Goal: Task Accomplishment & Management: Manage account settings

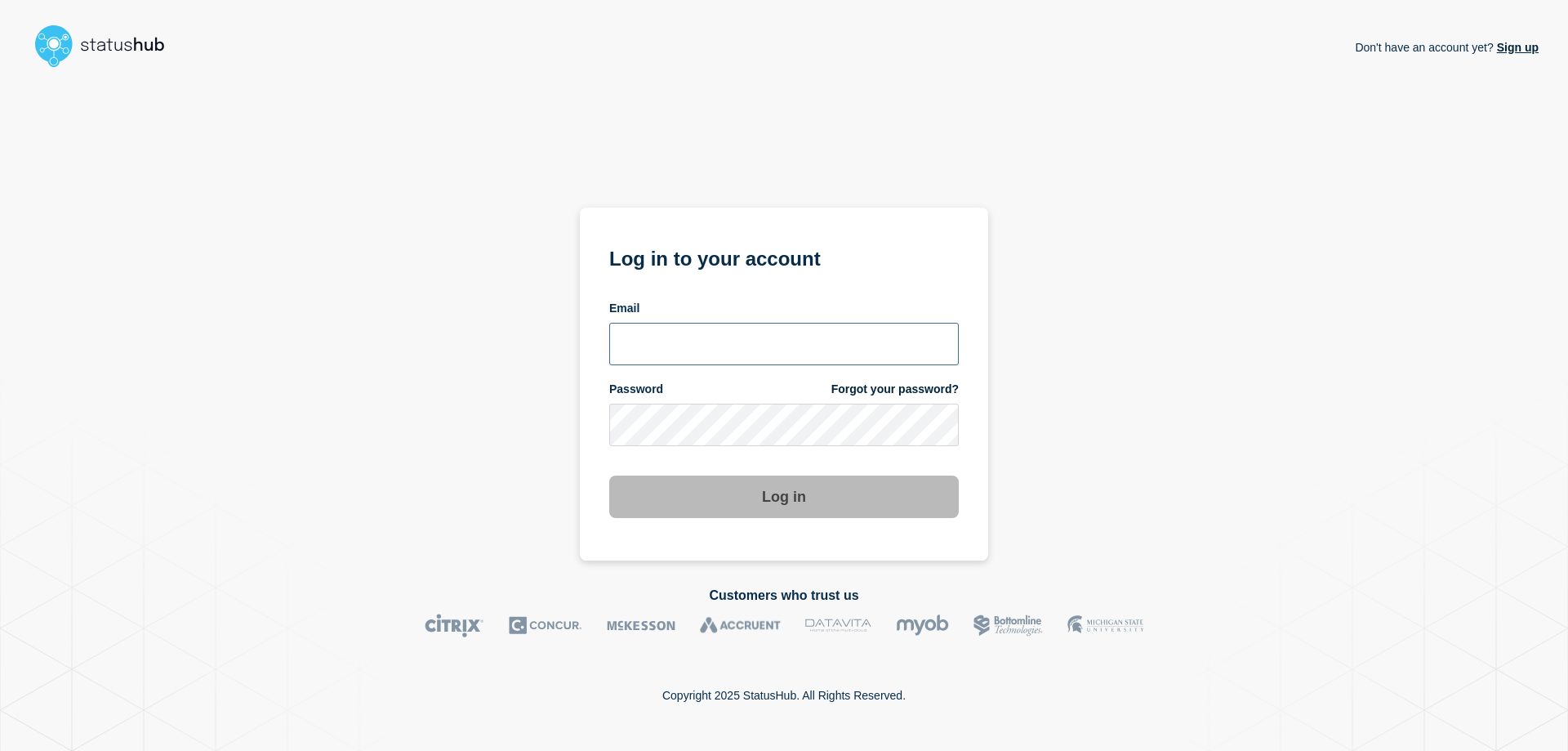
click at [734, 366] on input "email input" at bounding box center [784, 343] width 349 height 42
click at [0, 750] on com-1password-button at bounding box center [0, 751] width 0 height 0
click at [646, 358] on input "email input" at bounding box center [784, 343] width 349 height 42
click at [718, 300] on form "Log in to your account Email Password Forgot your password? Log in" at bounding box center [784, 380] width 349 height 276
click at [697, 332] on input "email input" at bounding box center [784, 343] width 349 height 42
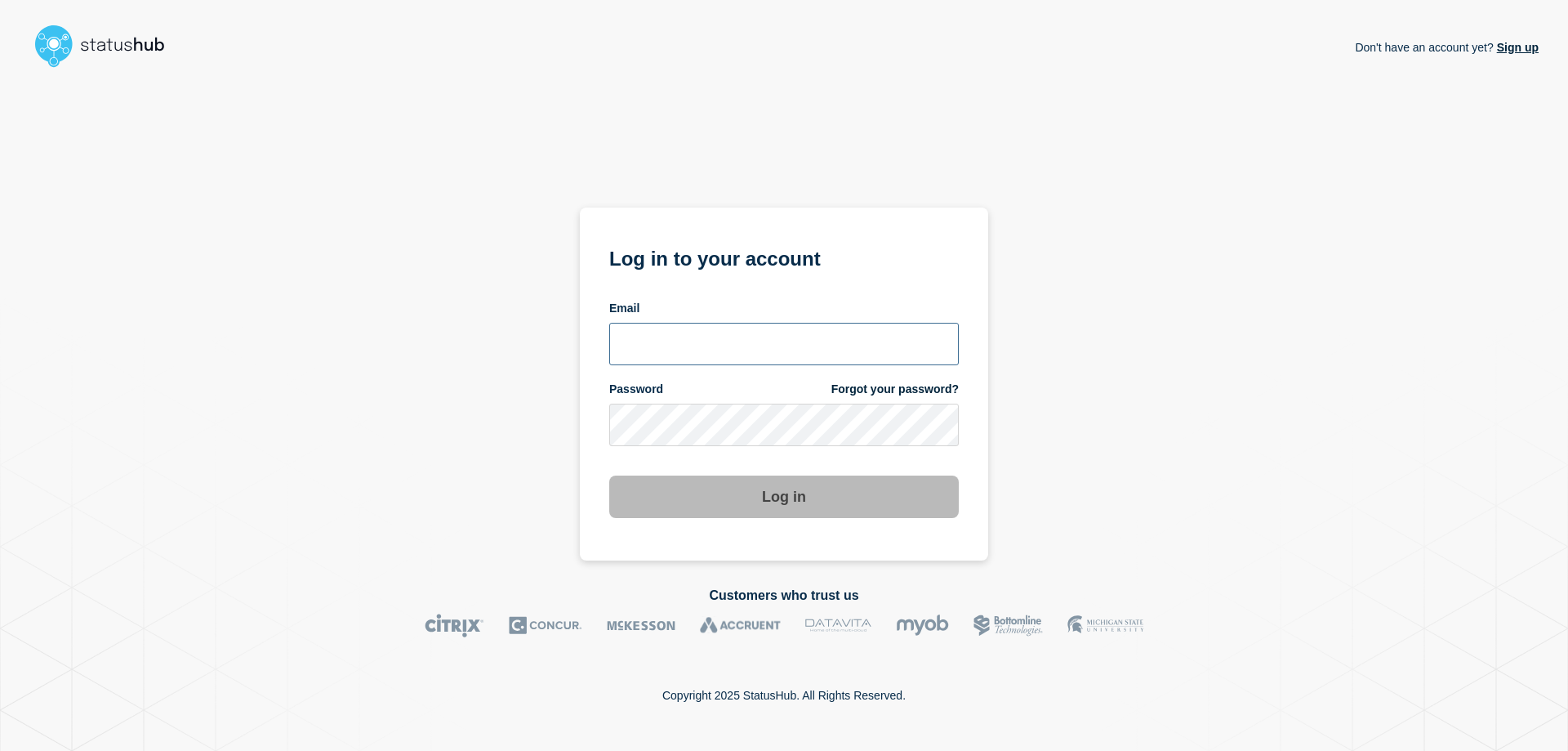
type input "caleb.stahr@conexon.us"
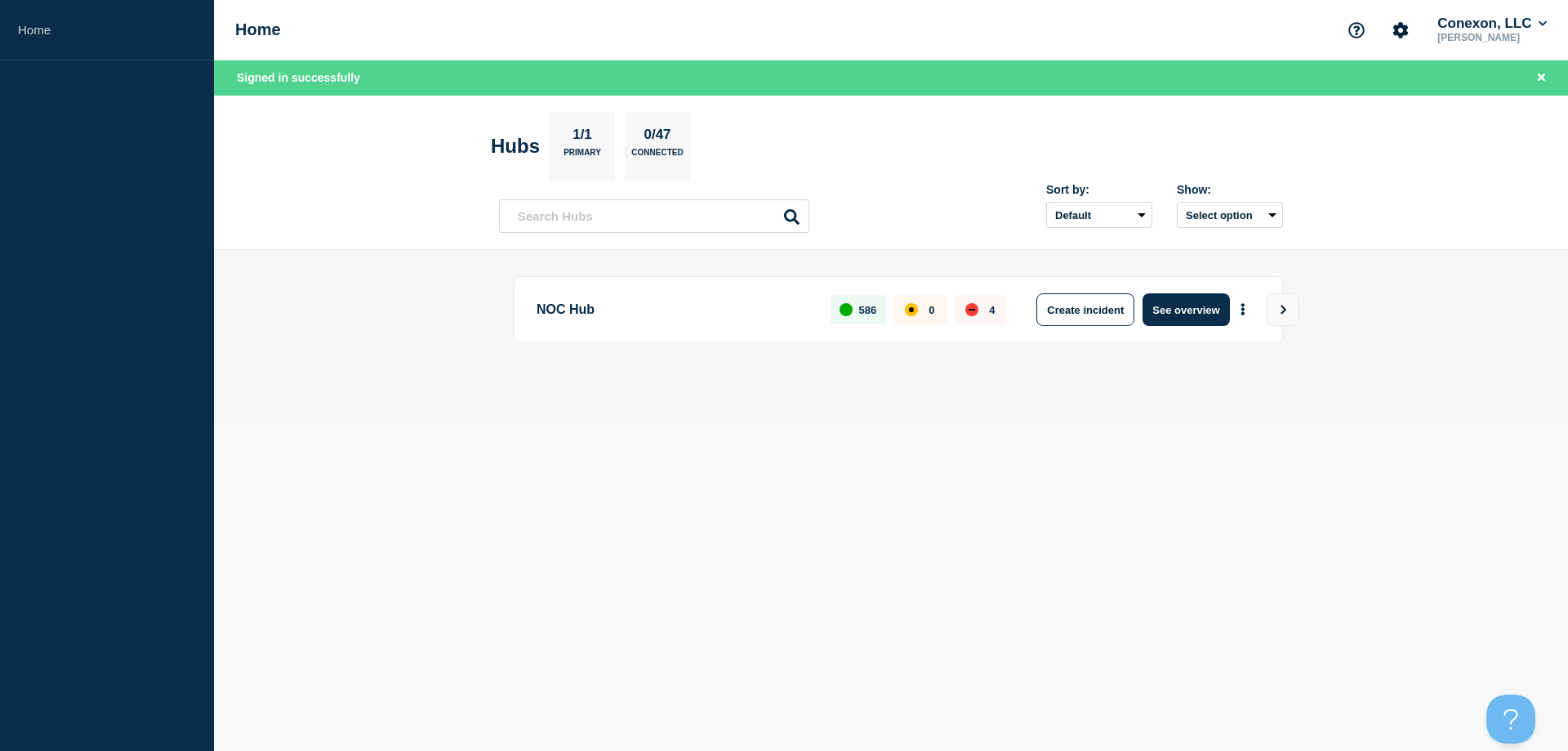
click at [1164, 292] on div "NOC Hub 586 0 4 Create incident See overview" at bounding box center [898, 310] width 770 height 67
click at [1172, 299] on button "See overview" at bounding box center [1186, 310] width 86 height 32
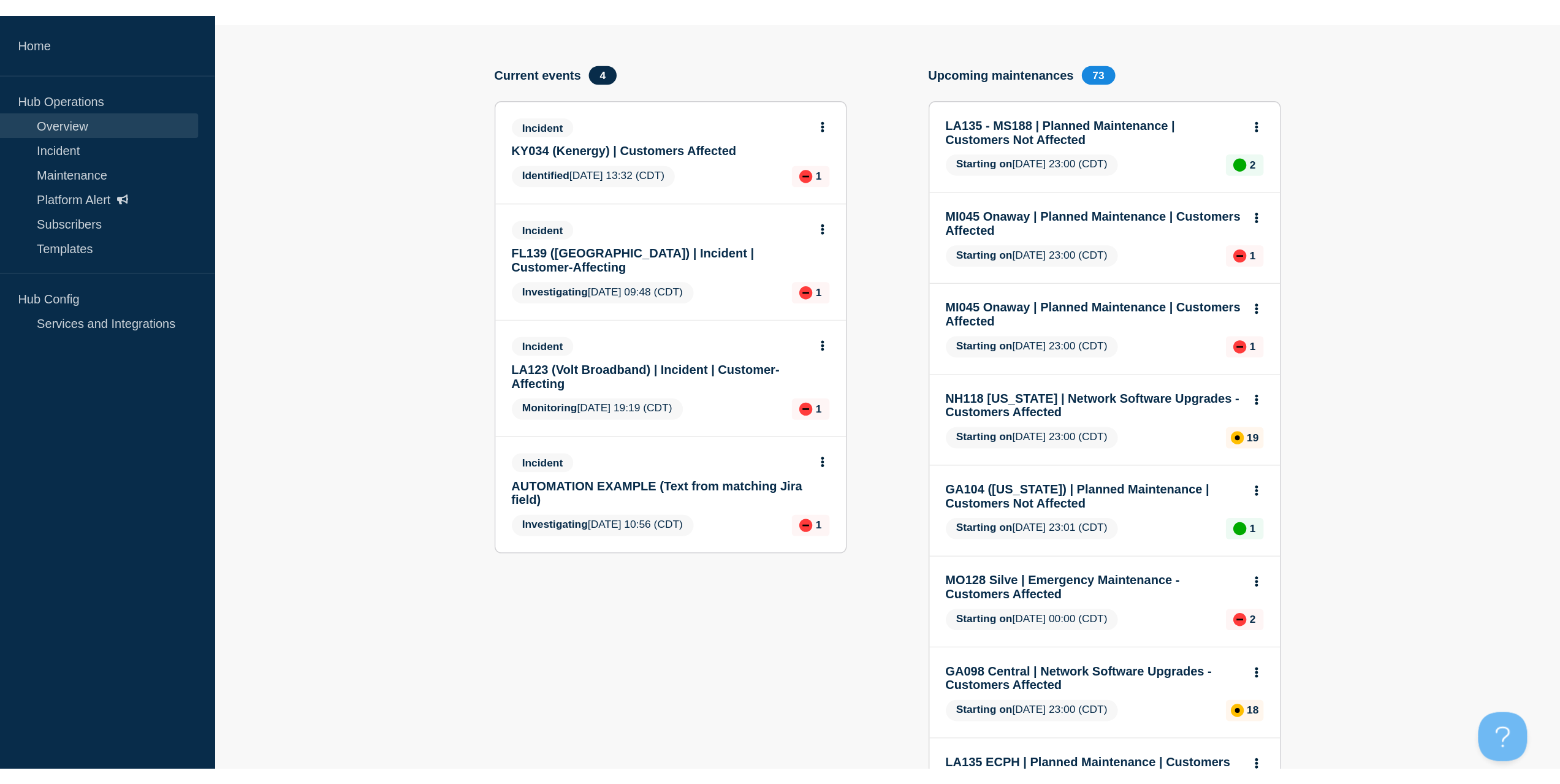
scroll to position [122, 0]
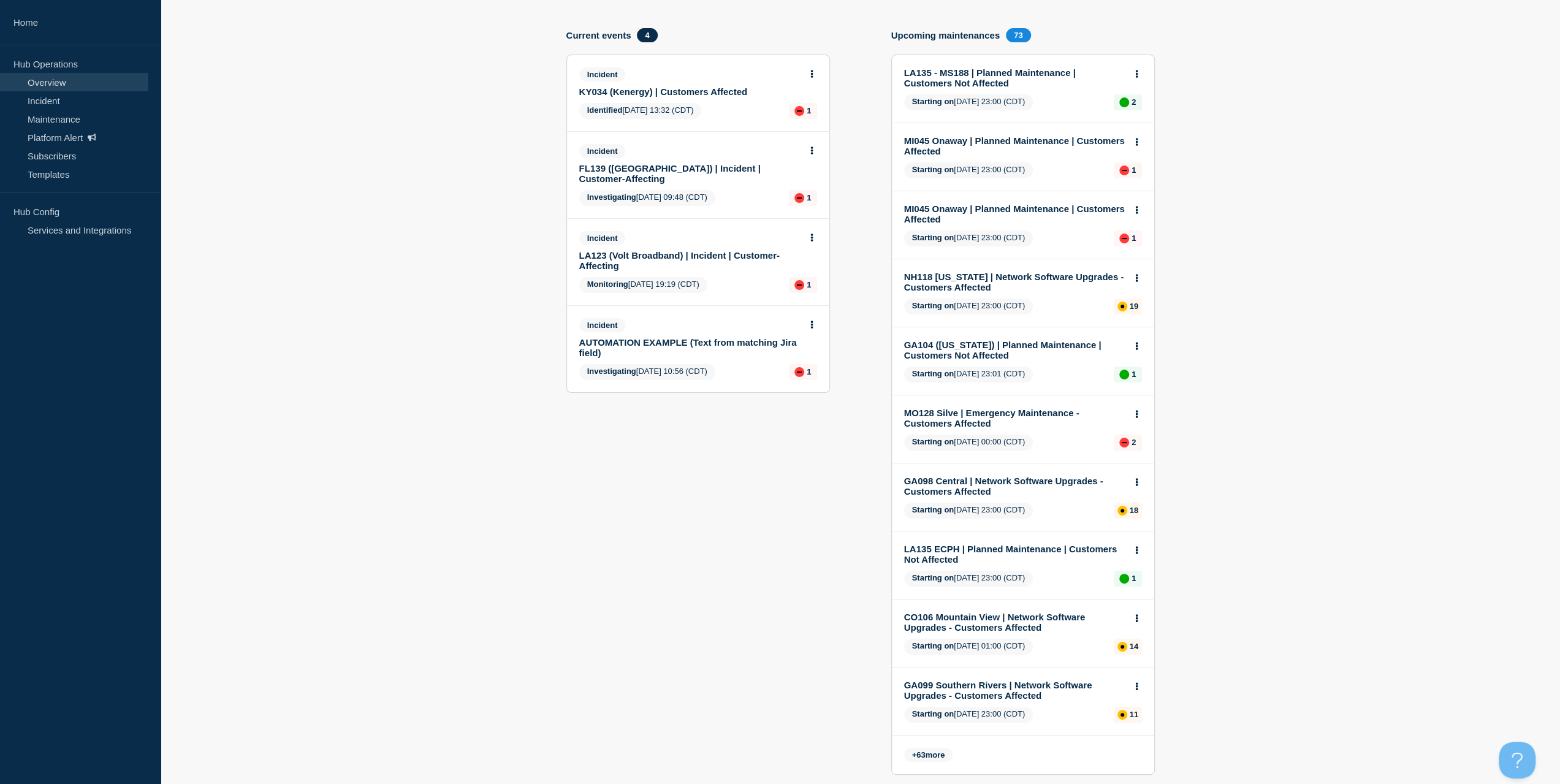
click at [672, 86] on link "KY034 (Kenergy) | Customers Affected" at bounding box center [690, 91] width 222 height 10
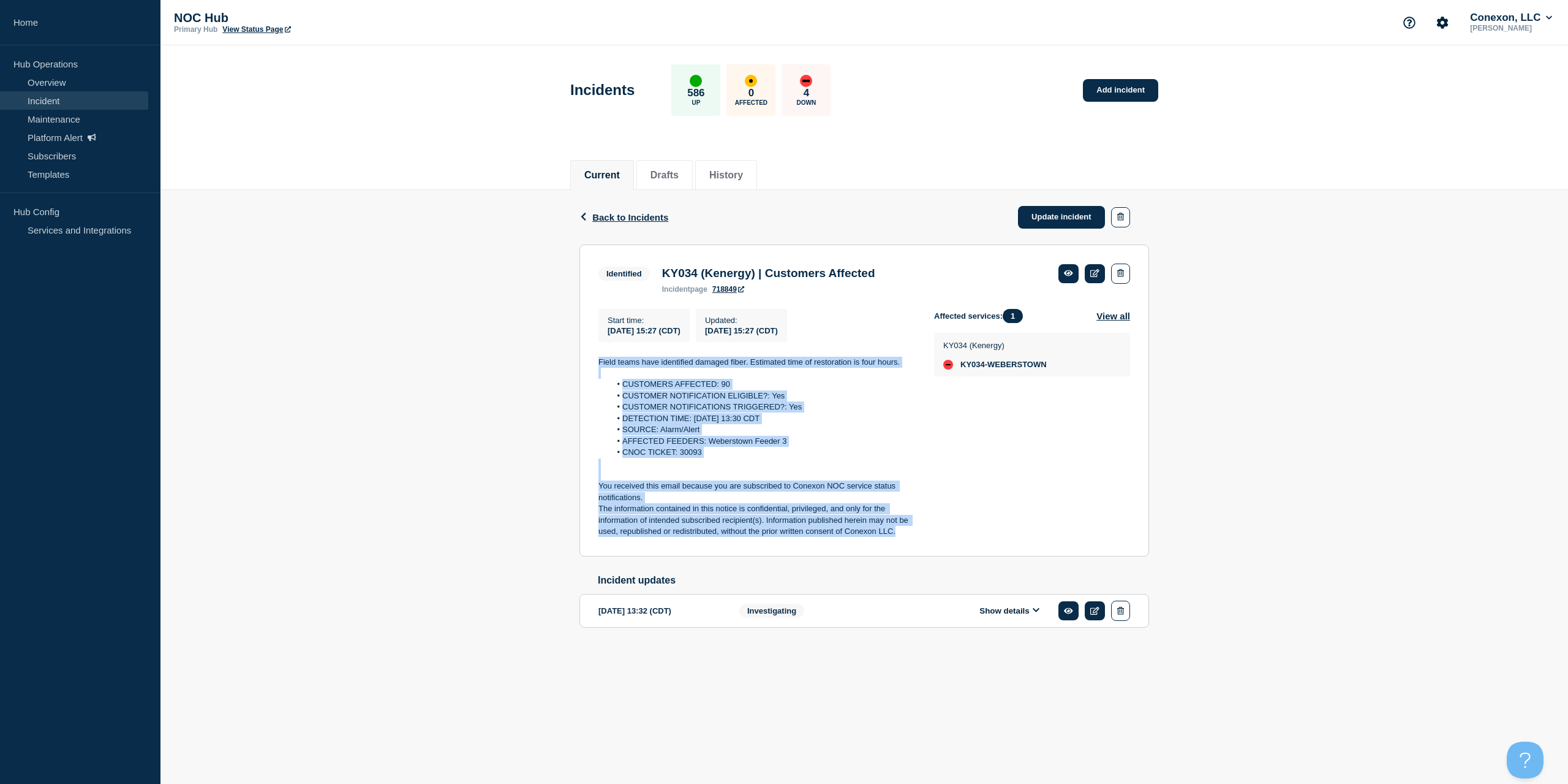
drag, startPoint x: 904, startPoint y: 533, endPoint x: 536, endPoint y: 355, distance: 408.8
click at [534, 355] on div "Back Back to Incidents Update incident Identified KY034 (Kenergy) | Customers A…" at bounding box center [864, 428] width 1407 height 477
copy div "Field teams have identified damaged fiber. Estimated time of restoration is fou…"
click at [1069, 210] on link "Update incident" at bounding box center [1061, 217] width 87 height 23
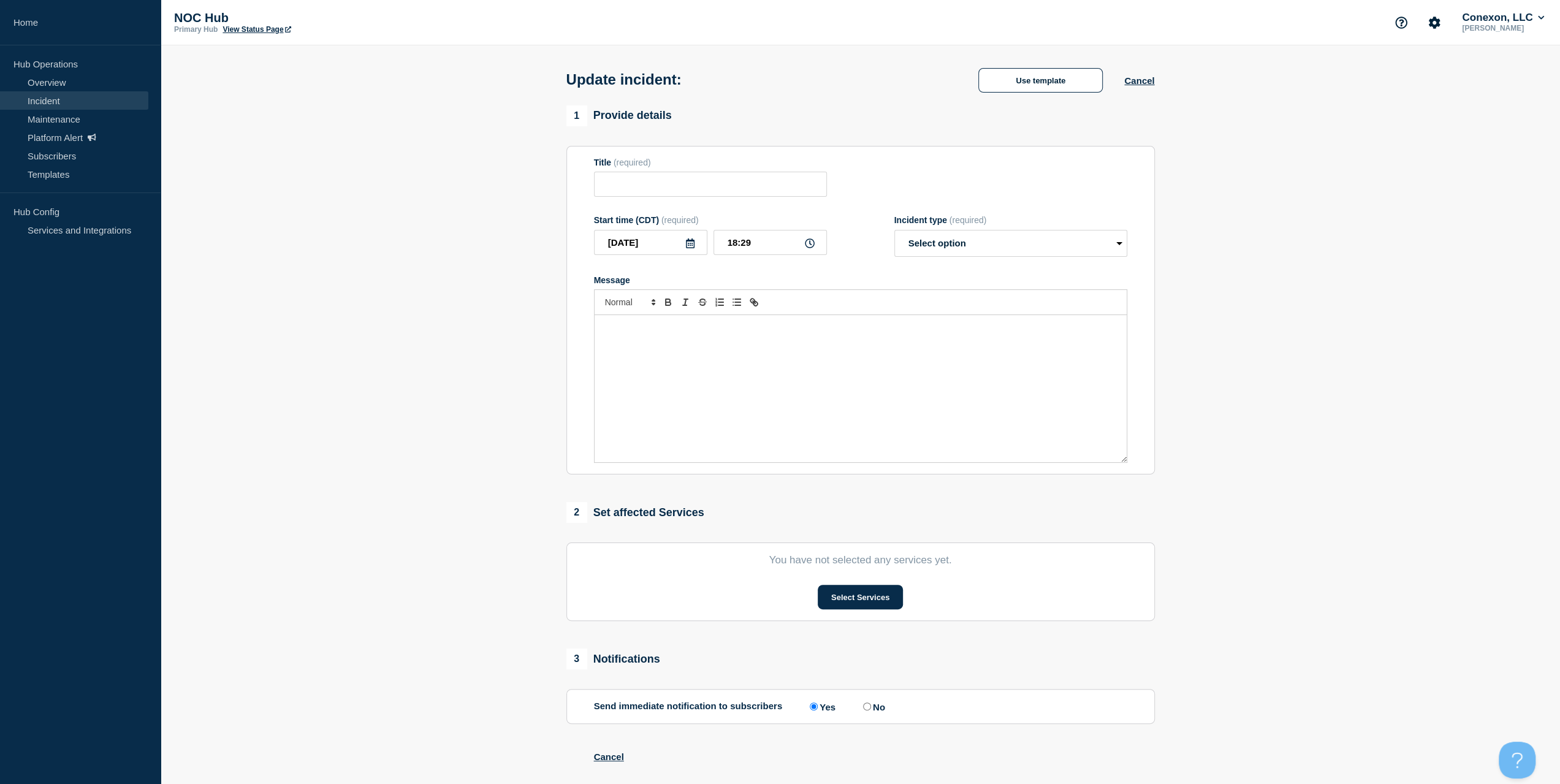
type input "KY034 (Kenergy) | Customers Affected"
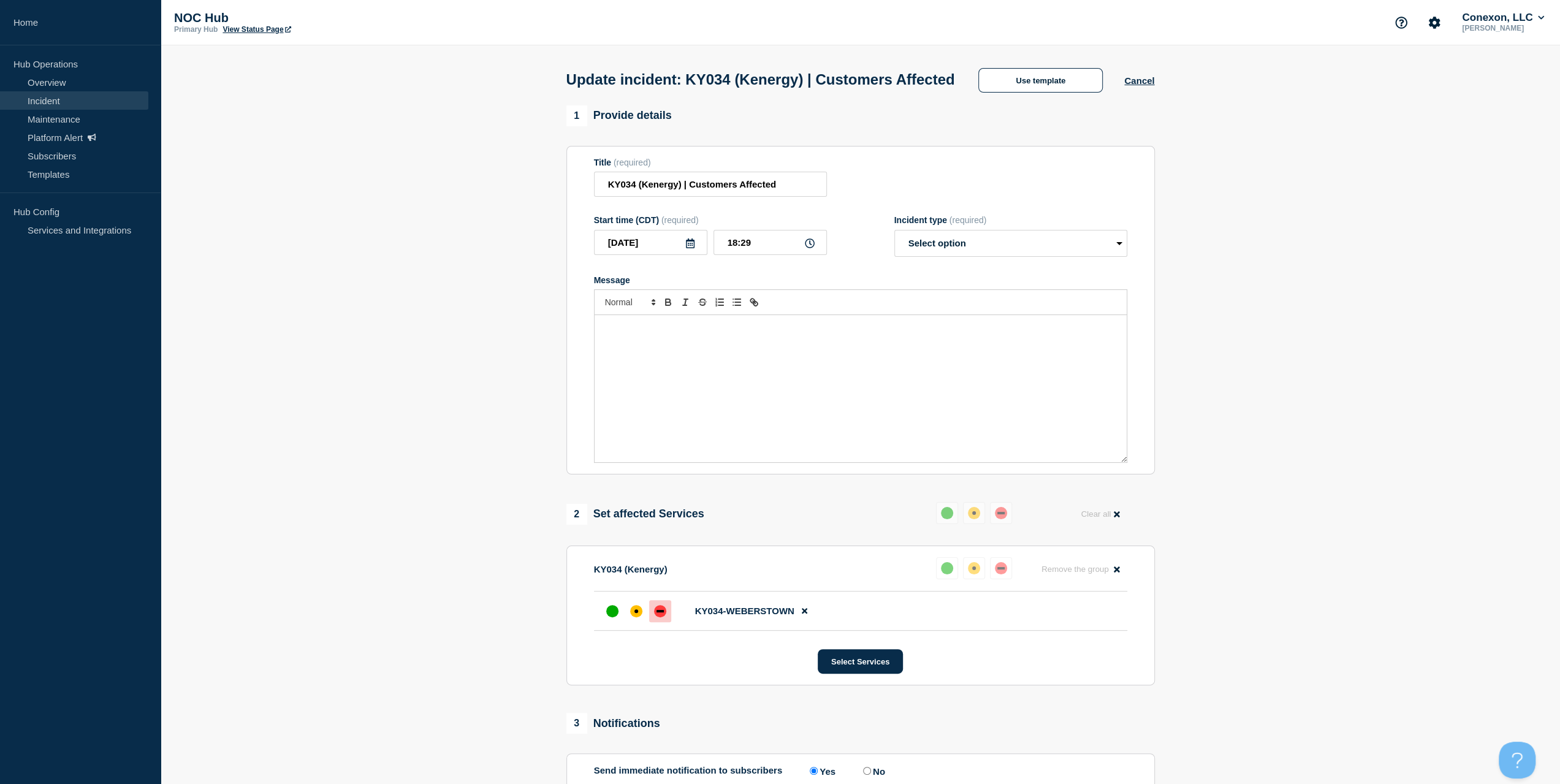
drag, startPoint x: 783, startPoint y: 432, endPoint x: 924, endPoint y: 301, distance: 192.5
click at [784, 432] on div "Message" at bounding box center [861, 388] width 532 height 147
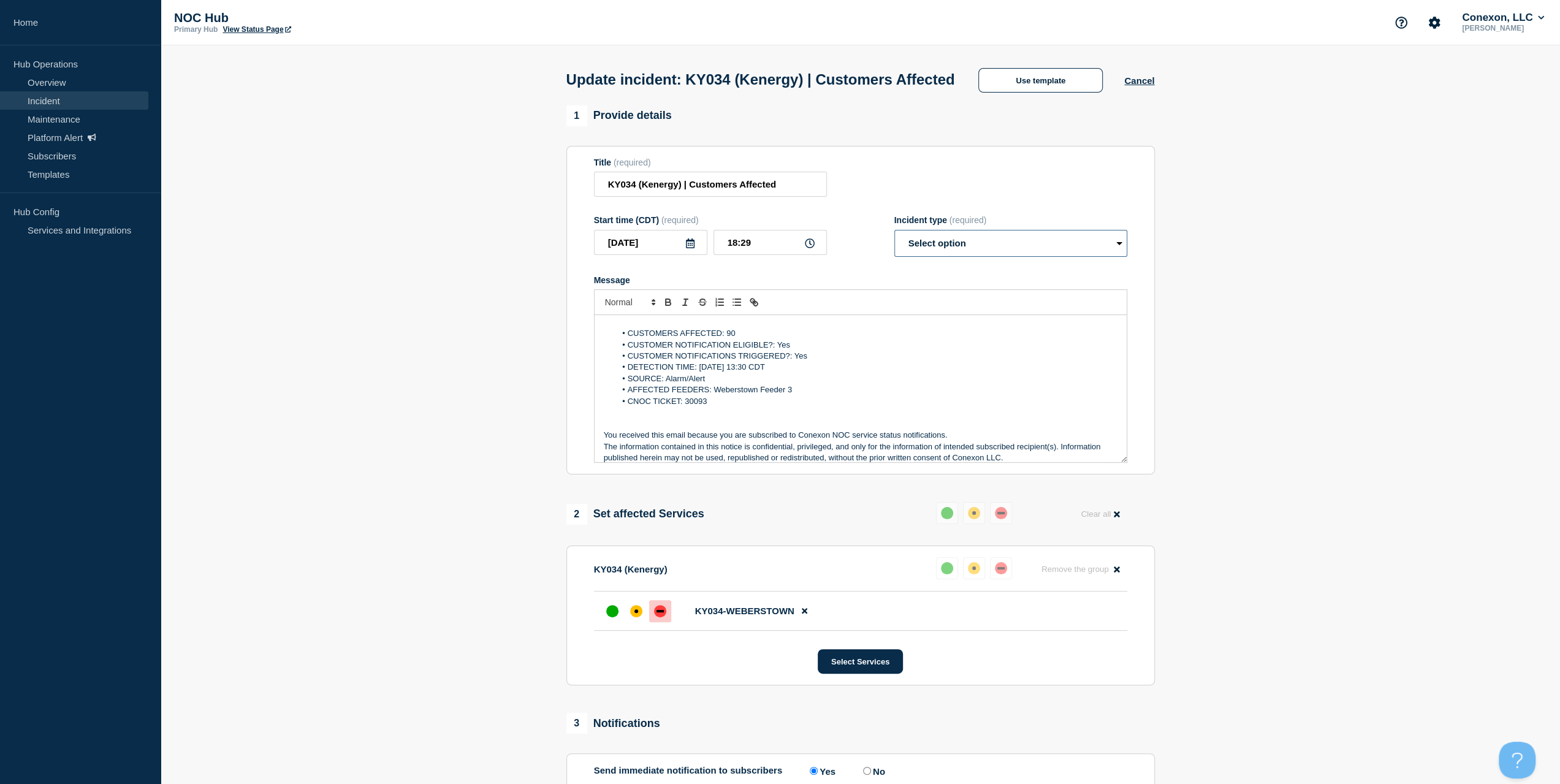
click at [947, 257] on select "Select option Investigating Identified Monitoring Resolved" at bounding box center [1011, 243] width 233 height 27
select select "resolved"
click at [895, 253] on select "Select option Investigating Identified Monitoring Resolved" at bounding box center [1011, 243] width 233 height 27
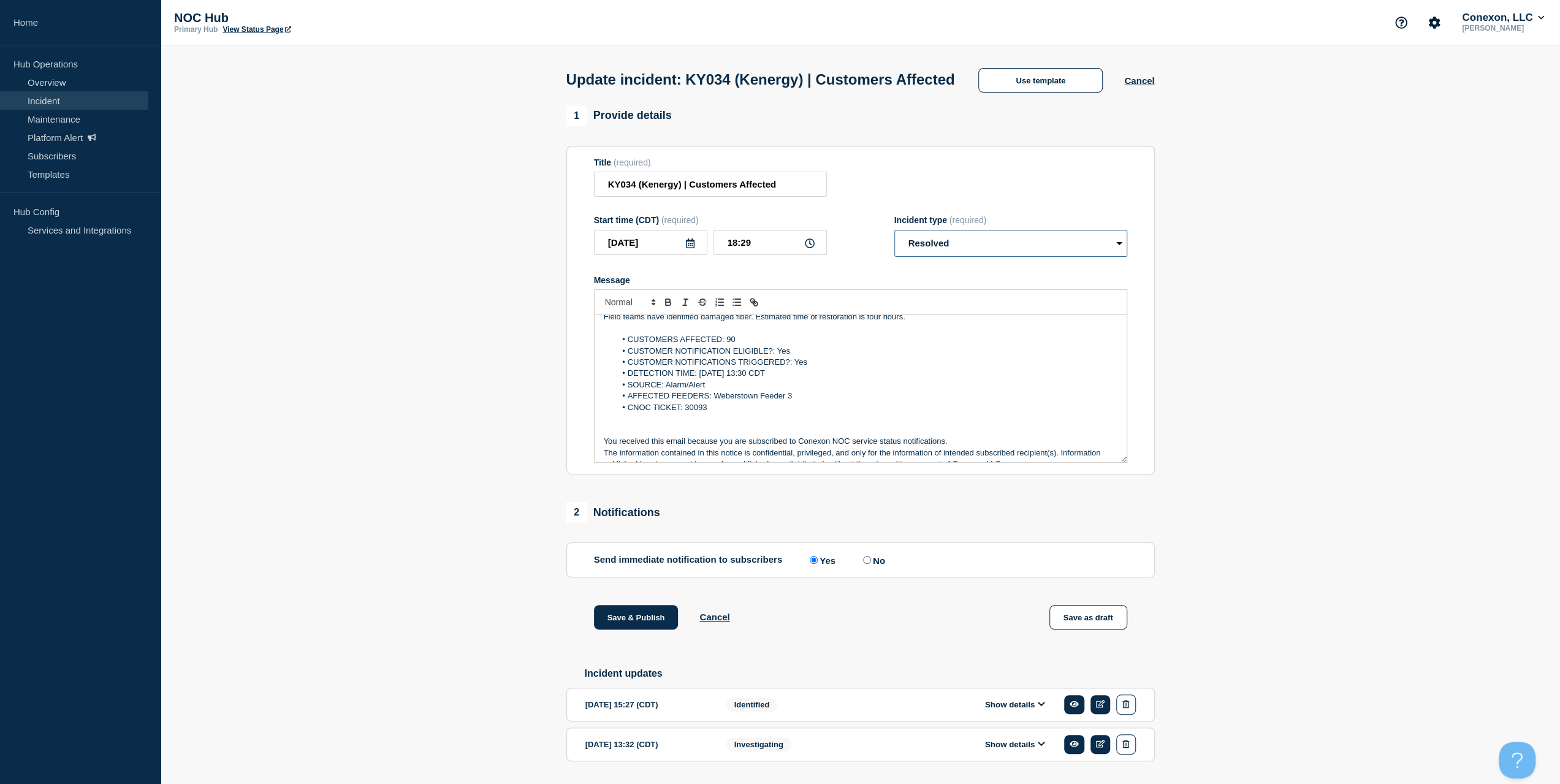
scroll to position [0, 0]
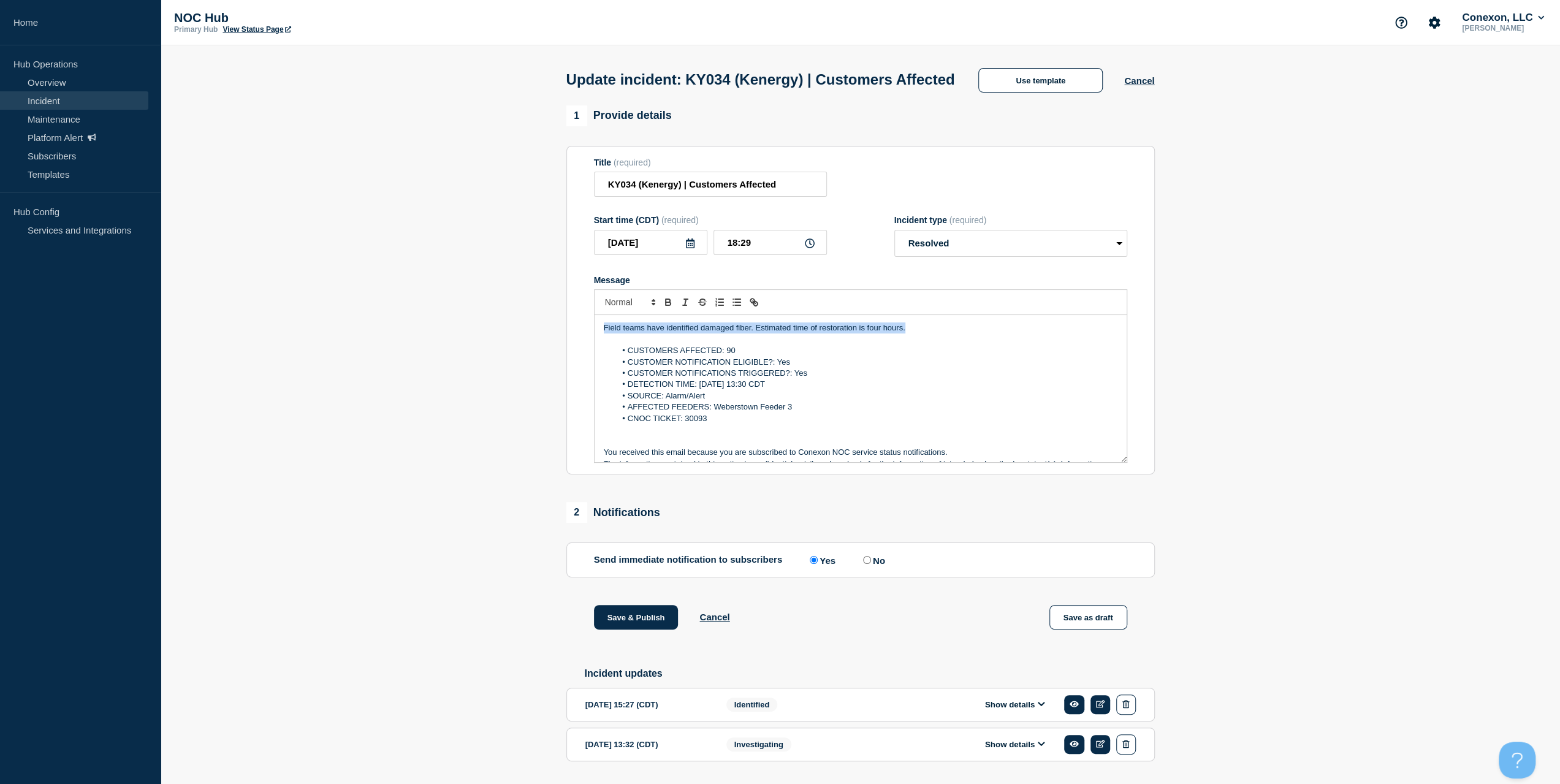
drag, startPoint x: 951, startPoint y: 348, endPoint x: 547, endPoint y: 352, distance: 404.0
click at [547, 352] on section "1 Provide details Title (required) KY034 (Kenergy) | Customers Affected Start t…" at bounding box center [861, 452] width 1400 height 694
click at [645, 563] on button "Save & Publish" at bounding box center [636, 617] width 84 height 24
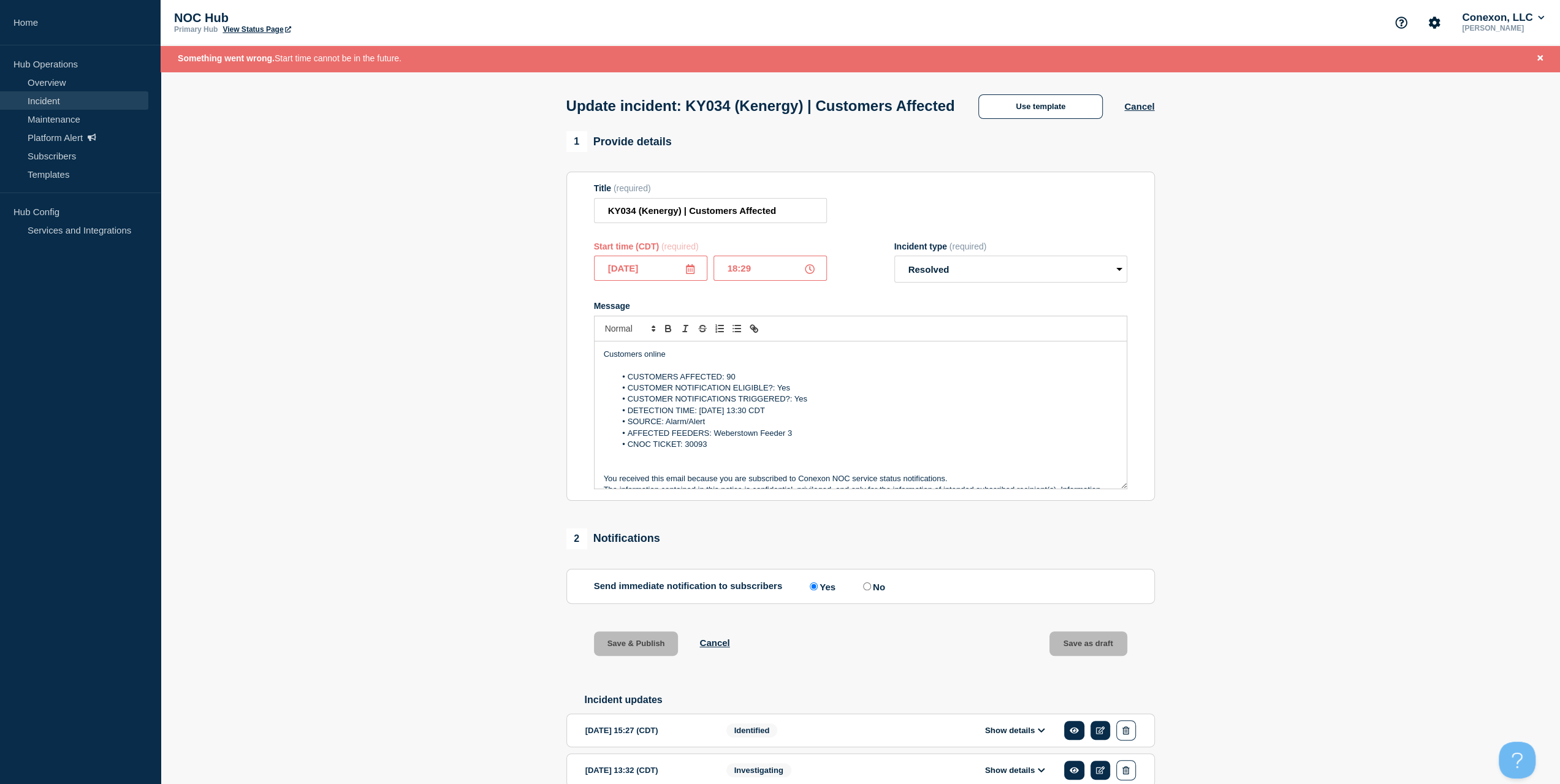
click at [780, 281] on input "18:29" at bounding box center [770, 267] width 114 height 25
type input "18:28"
click at [636, 563] on button "Save & Publish" at bounding box center [636, 644] width 84 height 24
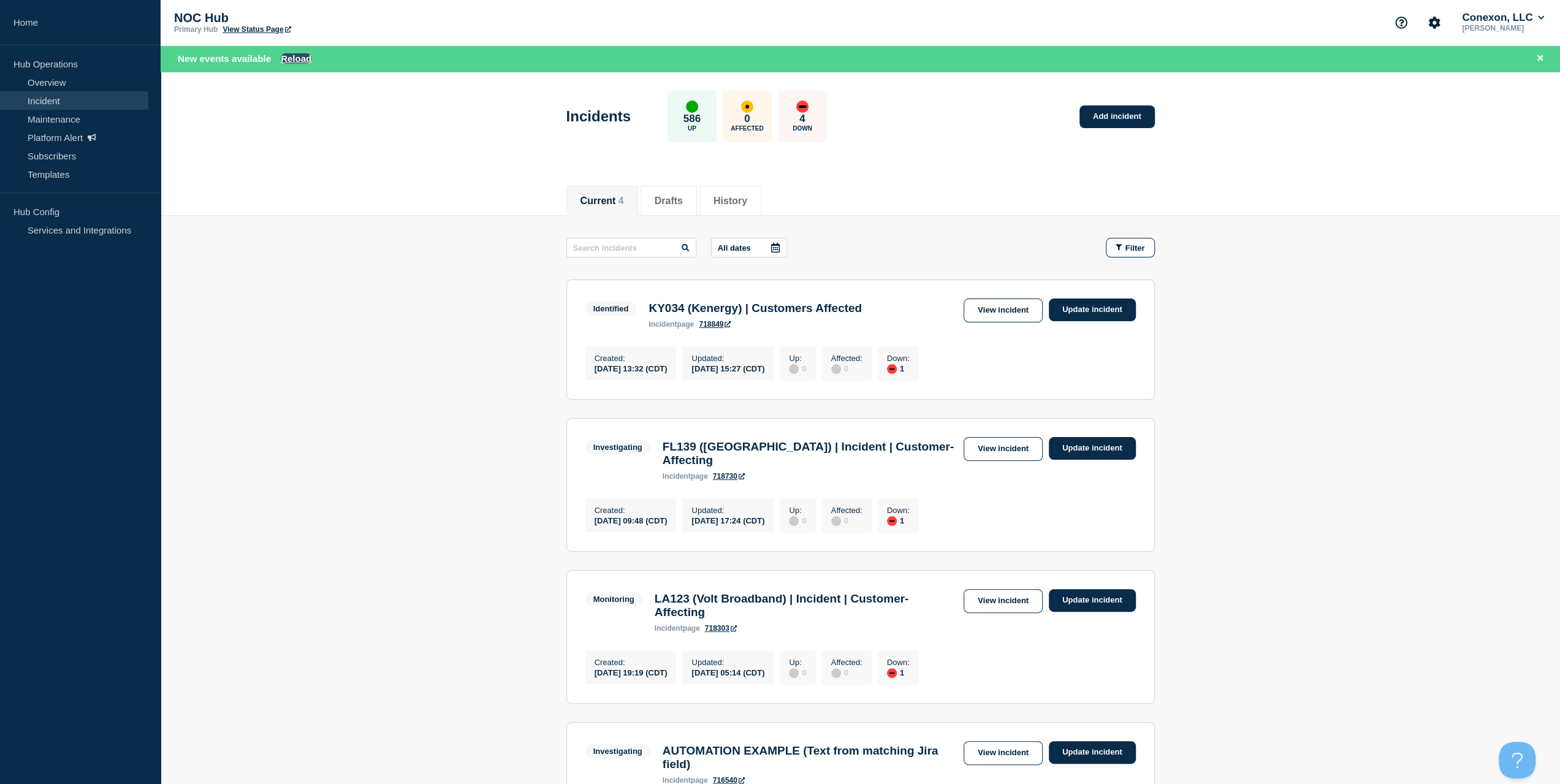
click at [301, 54] on button "Reload" at bounding box center [296, 58] width 30 height 10
